Goal: Task Accomplishment & Management: Manage account settings

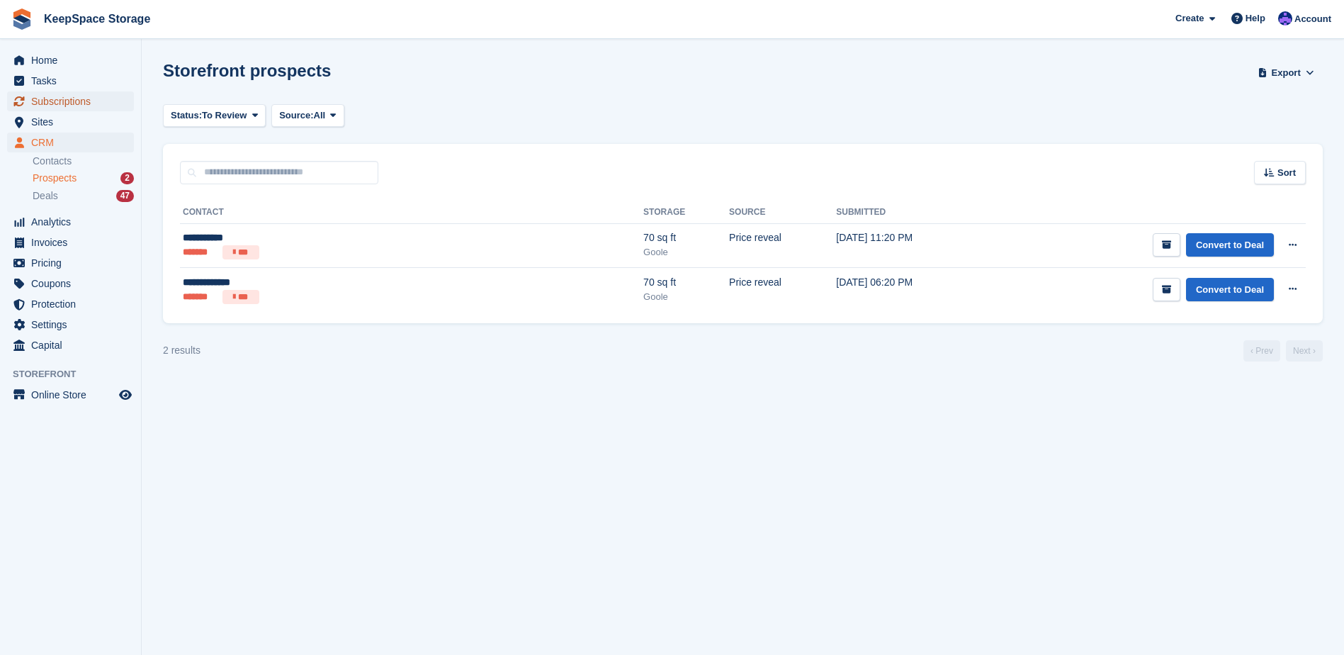
click at [81, 99] on span "Subscriptions" at bounding box center [73, 101] width 85 height 20
